Goal: Navigation & Orientation: Find specific page/section

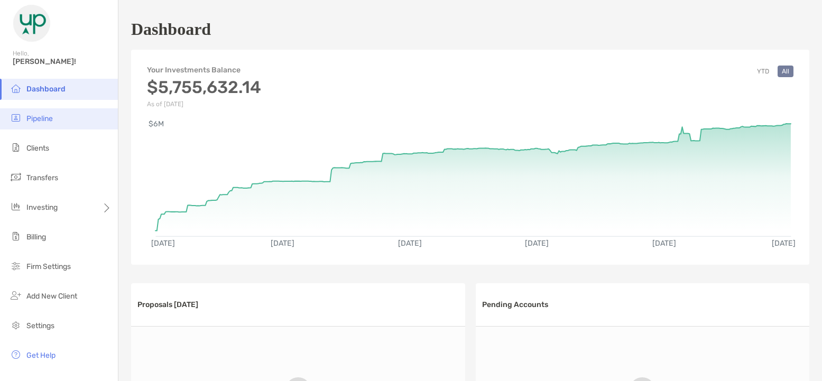
click at [36, 123] on li "Pipeline" at bounding box center [59, 118] width 118 height 21
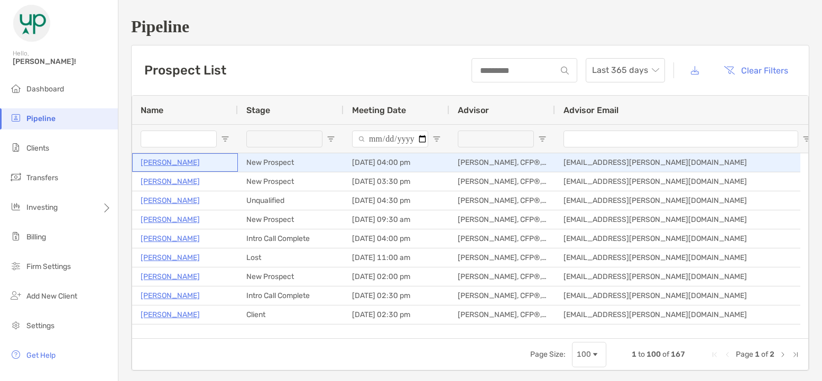
click at [155, 158] on p "Levi Werkman" at bounding box center [170, 162] width 59 height 13
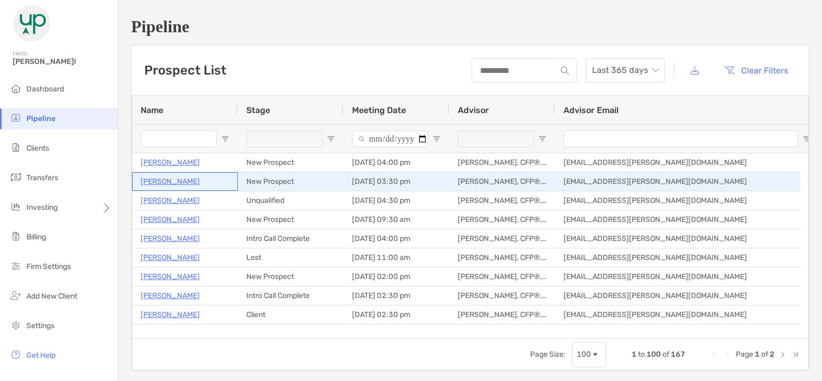
click at [170, 178] on p "[PERSON_NAME]" at bounding box center [170, 181] width 59 height 13
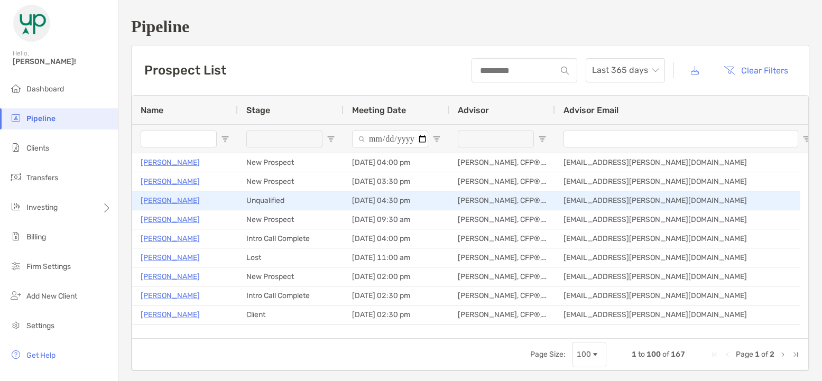
click at [172, 200] on p "Megan Buteyn" at bounding box center [170, 200] width 59 height 13
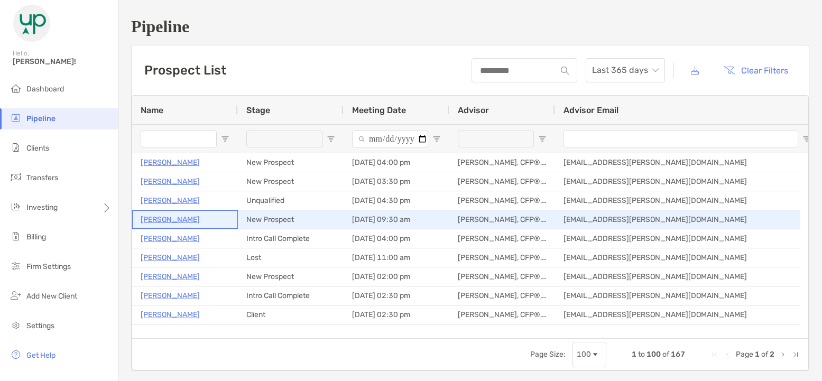
click at [176, 220] on p "Jamie Lazar" at bounding box center [170, 219] width 59 height 13
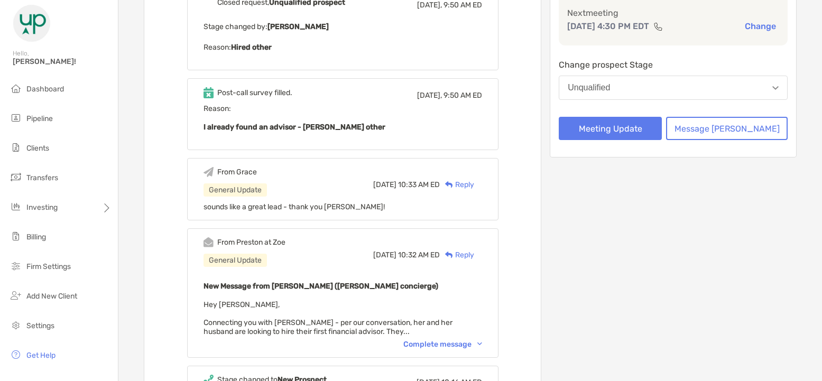
scroll to position [211, 0]
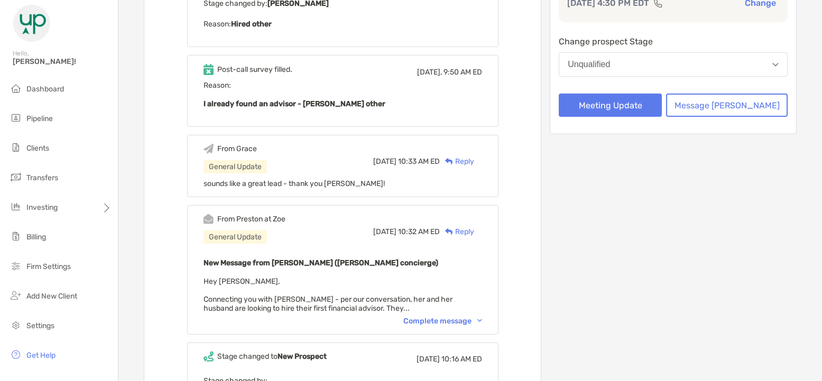
click at [453, 319] on div "Complete message" at bounding box center [442, 320] width 79 height 9
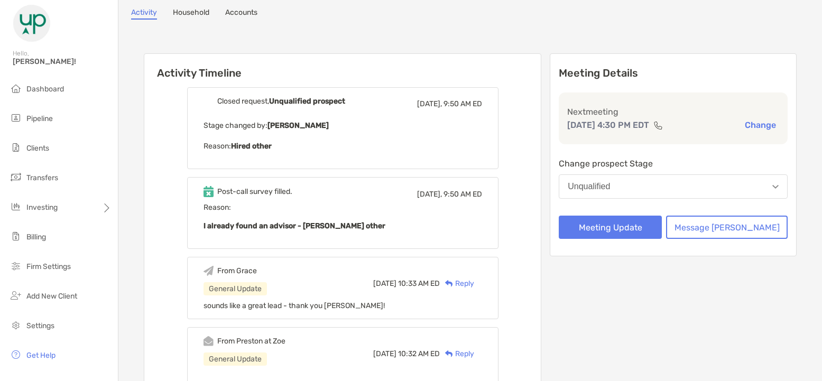
scroll to position [53, 0]
